Goal: Task Accomplishment & Management: Use online tool/utility

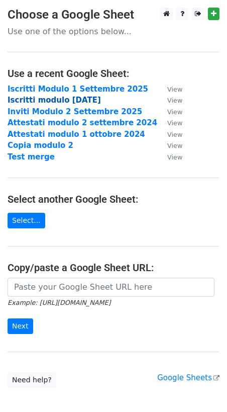
click at [77, 101] on strong "Iscritti modulo [DATE]" at bounding box center [55, 100] width 94 height 9
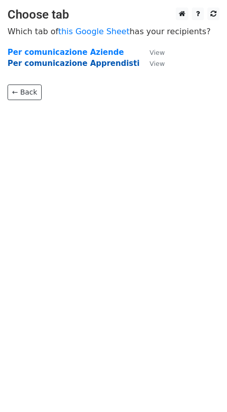
click at [90, 67] on strong "Per comunicazione Apprendisti" at bounding box center [74, 63] width 132 height 9
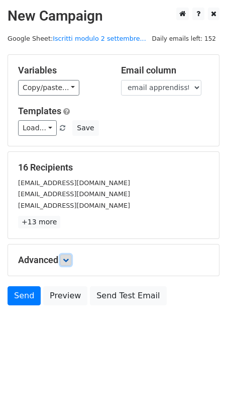
click at [69, 260] on icon at bounding box center [66, 260] width 6 height 6
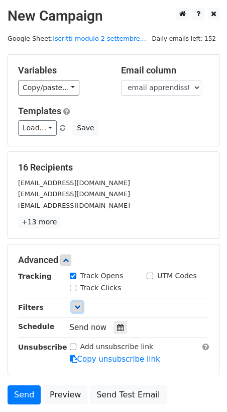
click at [77, 306] on icon at bounding box center [77, 307] width 6 height 6
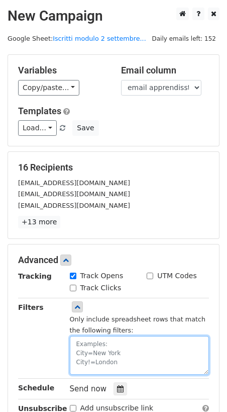
click at [117, 344] on textarea at bounding box center [140, 355] width 140 height 39
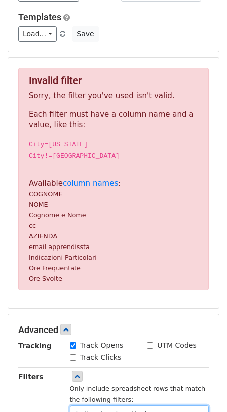
scroll to position [63, 0]
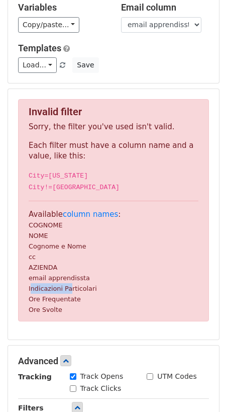
drag, startPoint x: 30, startPoint y: 293, endPoint x: 69, endPoint y: 293, distance: 39.3
click at [69, 292] on small "Indicazioni Particolari" at bounding box center [63, 289] width 68 height 8
drag, startPoint x: 30, startPoint y: 292, endPoint x: 95, endPoint y: 293, distance: 64.4
click at [95, 293] on div "Invalid filter Sorry, the filter you've used isn't valid. Each filter must have…" at bounding box center [113, 210] width 191 height 222
copy small "Indicazioni Particolari"
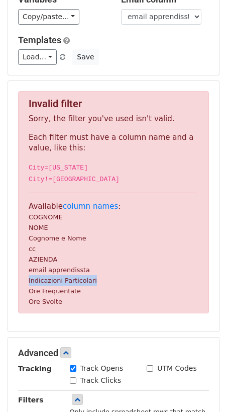
scroll to position [234, 0]
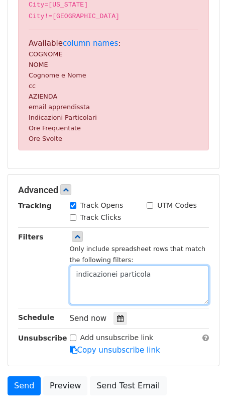
drag, startPoint x: 153, startPoint y: 280, endPoint x: 62, endPoint y: 279, distance: 91.6
click at [62, 279] on div "Only include spreadsheet rows that match the following filters: indicazionei pa…" at bounding box center [139, 267] width 155 height 73
paste textarea "Indicazioni Particolari"
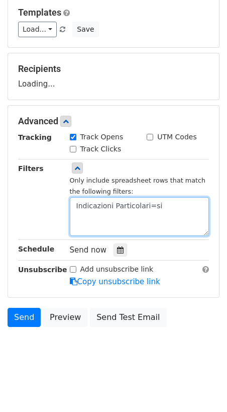
scroll to position [139, 0]
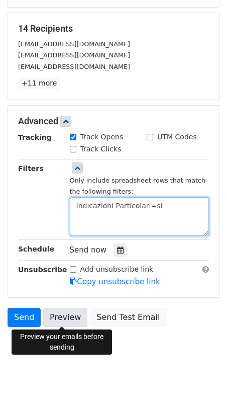
type textarea "Indicazioni Particolari=si"
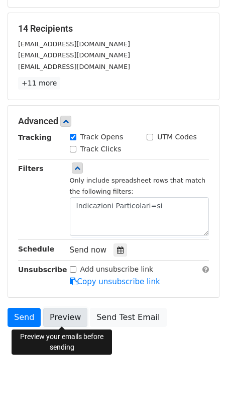
click at [58, 317] on link "Preview" at bounding box center [65, 317] width 44 height 19
click at [117, 249] on icon at bounding box center [120, 250] width 7 height 7
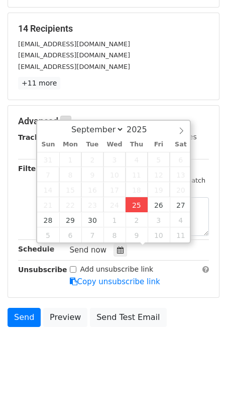
type input "2025-09-25 12:47"
type input "47"
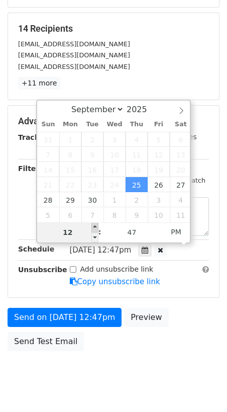
type input "2025-09-25 13:47"
type input "01"
click at [96, 227] on span at bounding box center [95, 227] width 7 height 10
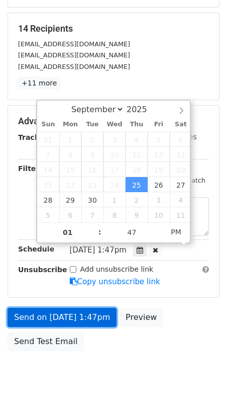
click at [90, 321] on link "Send on Sep 25 at 1:47pm" at bounding box center [62, 317] width 109 height 19
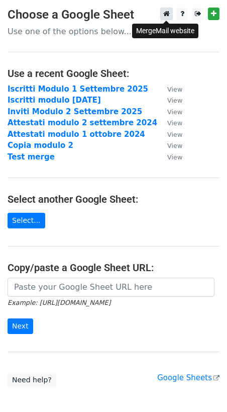
click at [167, 15] on icon at bounding box center [167, 13] width 7 height 7
